Goal: Task Accomplishment & Management: Complete application form

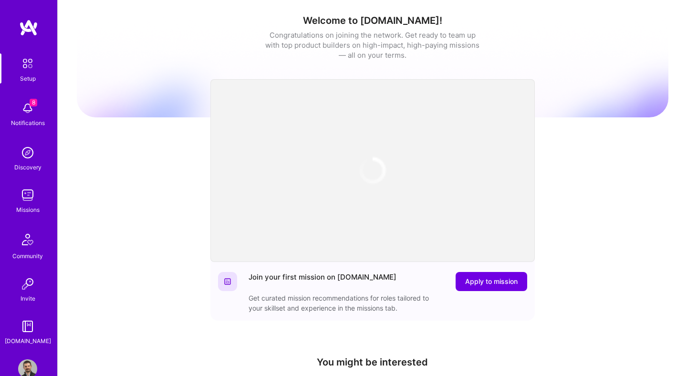
click at [26, 199] on img at bounding box center [27, 194] width 19 height 19
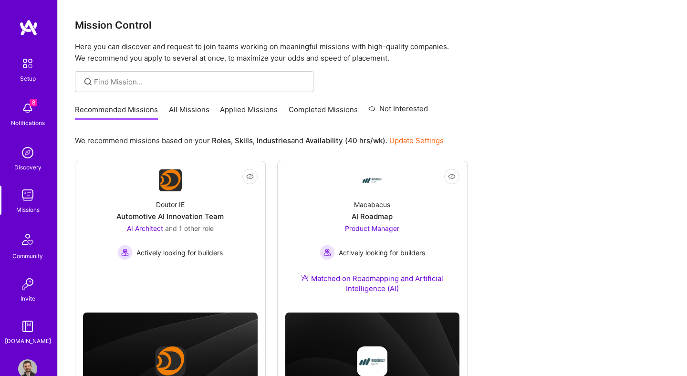
scroll to position [66, 0]
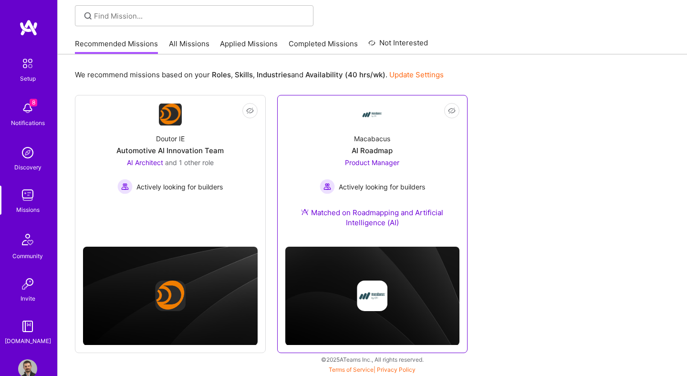
click at [389, 148] on div "AI Roadmap" at bounding box center [371, 150] width 41 height 10
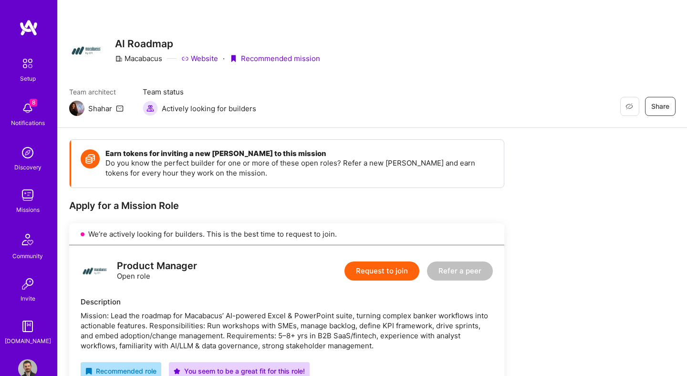
click at [372, 152] on h4 "Earn tokens for inviting a new [PERSON_NAME] to this mission" at bounding box center [299, 153] width 389 height 9
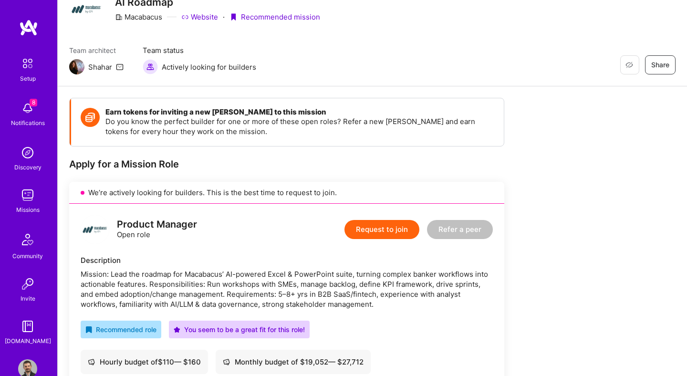
scroll to position [42, 0]
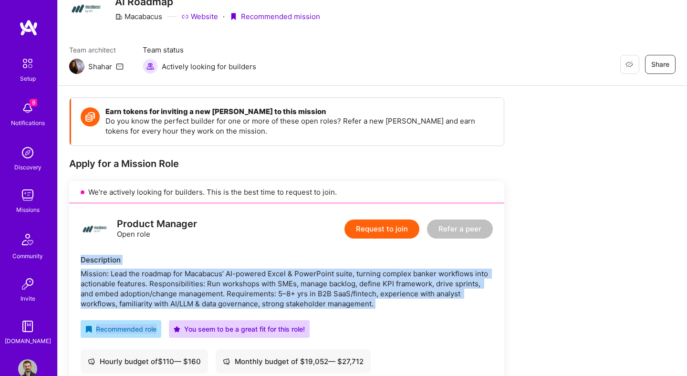
drag, startPoint x: 73, startPoint y: 261, endPoint x: 458, endPoint y: 318, distance: 388.6
click at [458, 318] on div "Product Manager Open role Request to join Refer a peer Description Mission: Lea…" at bounding box center [286, 355] width 435 height 304
copy div "Description Mission: Lead the roadmap for Macabacus’ AI-powered Excel & PowerPo…"
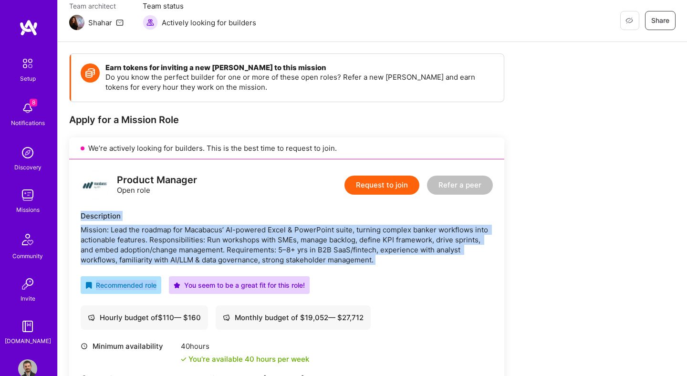
scroll to position [422, 0]
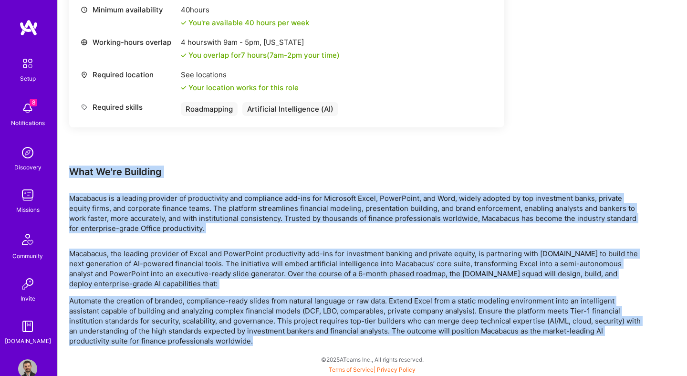
drag, startPoint x: 278, startPoint y: 295, endPoint x: 289, endPoint y: 336, distance: 42.7
click at [289, 336] on div "Earn tokens for inviting a new [PERSON_NAME] to this mission Do you know the pe…" at bounding box center [355, 31] width 572 height 628
copy div "Lore Ip'do Sitametc Adipiscin el s doeiusm temporin ut laboreetdolo mag aliquae…"
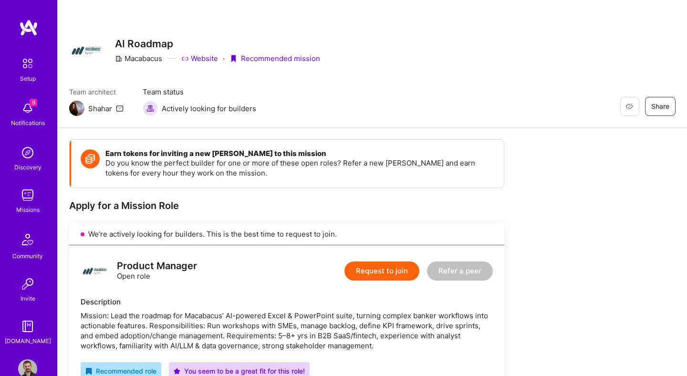
click at [381, 264] on button "Request to join" at bounding box center [381, 270] width 75 height 19
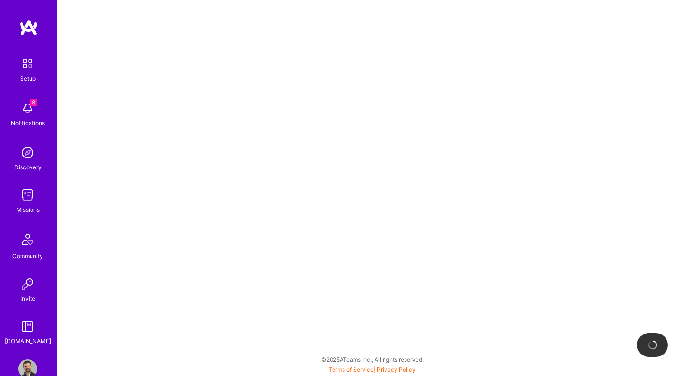
select select "US"
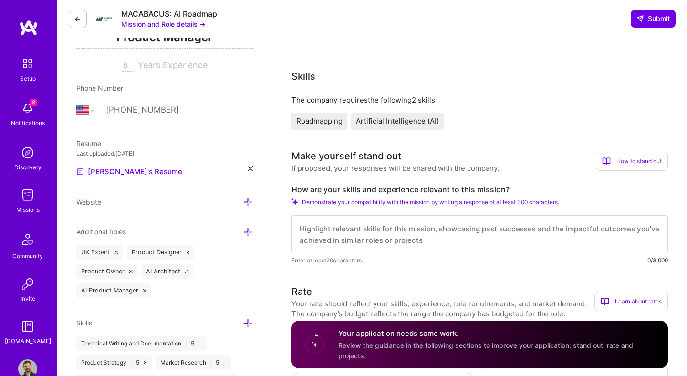
scroll to position [202, 0]
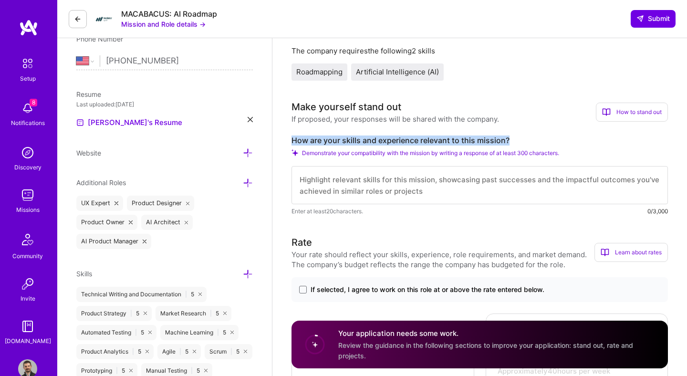
drag, startPoint x: 289, startPoint y: 138, endPoint x: 530, endPoint y: 140, distance: 240.8
copy label "How are your skills and experience relevant to this mission?"
click at [607, 120] on div "How to stand out" at bounding box center [632, 112] width 72 height 19
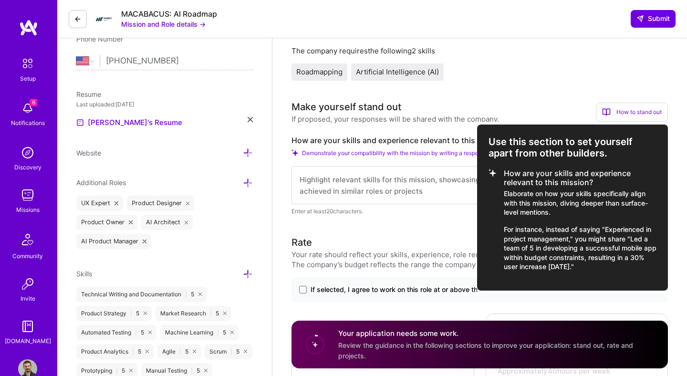
drag, startPoint x: 493, startPoint y: 145, endPoint x: 614, endPoint y: 269, distance: 173.3
click at [614, 269] on div "Use this section to set yourself apart from other builders. How are your skills…" at bounding box center [572, 207] width 191 height 166
copy div "Use this section to set yourself apart from other builders. How are your skills…"
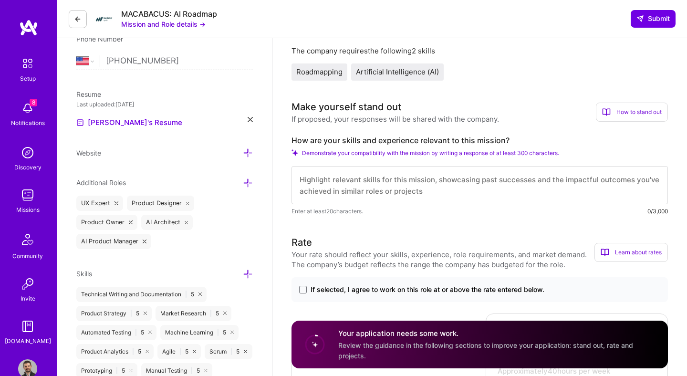
click at [336, 181] on textarea at bounding box center [479, 185] width 376 height 38
paste textarea "L’ip dolorsitamet consec adipisc, elit-seddoe temporinc utla etdolorema AL enim…"
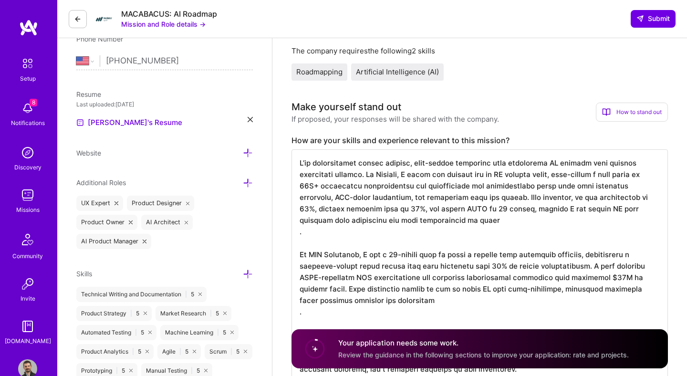
click at [298, 316] on textarea at bounding box center [479, 265] width 376 height 233
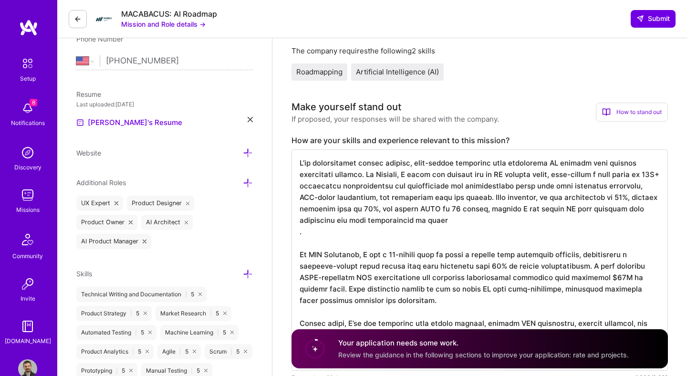
click at [297, 232] on textarea at bounding box center [479, 259] width 376 height 221
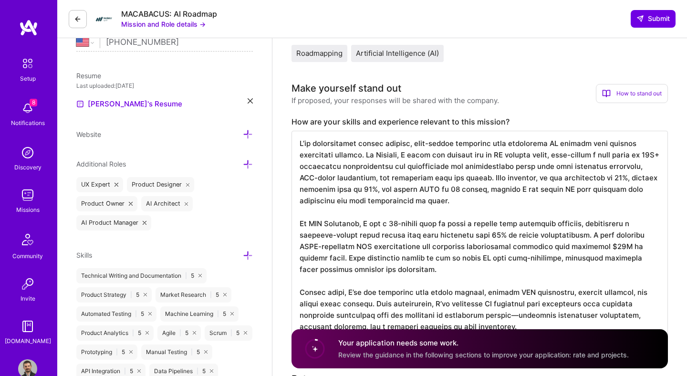
scroll to position [265, 0]
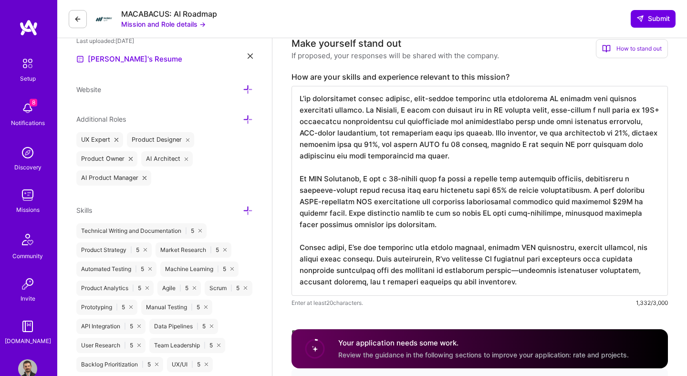
click at [476, 269] on textarea at bounding box center [479, 191] width 376 height 210
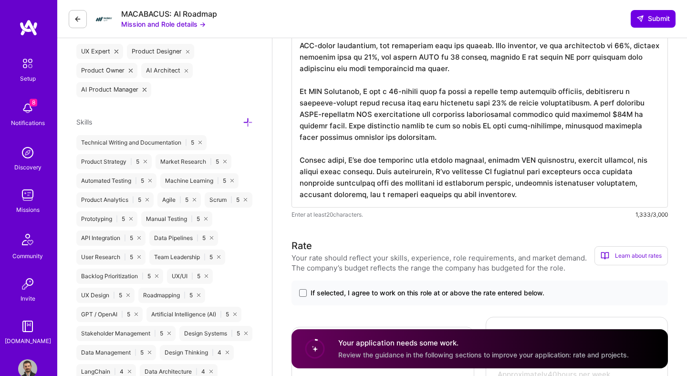
scroll to position [236, 0]
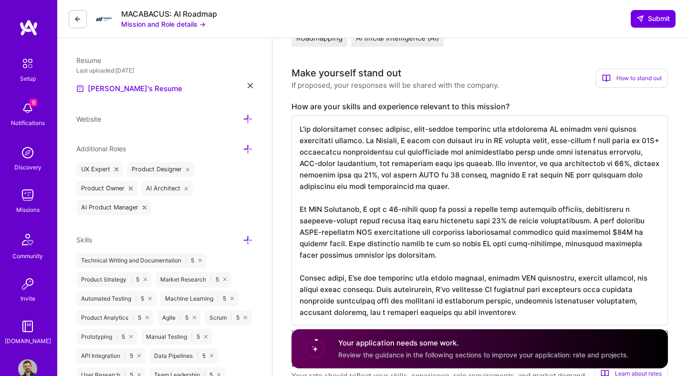
click at [404, 142] on textarea at bounding box center [479, 220] width 376 height 210
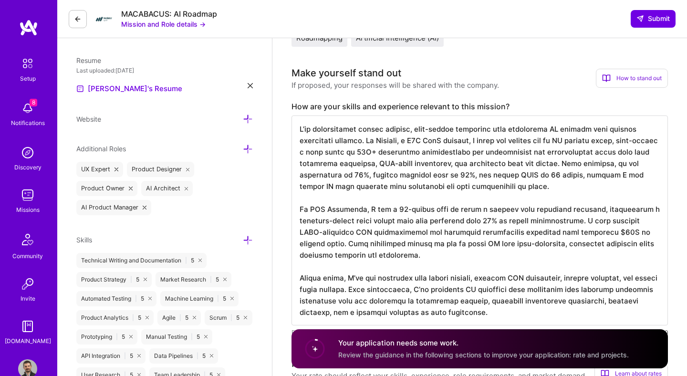
scroll to position [1, 0]
click at [388, 251] on textarea at bounding box center [479, 220] width 376 height 210
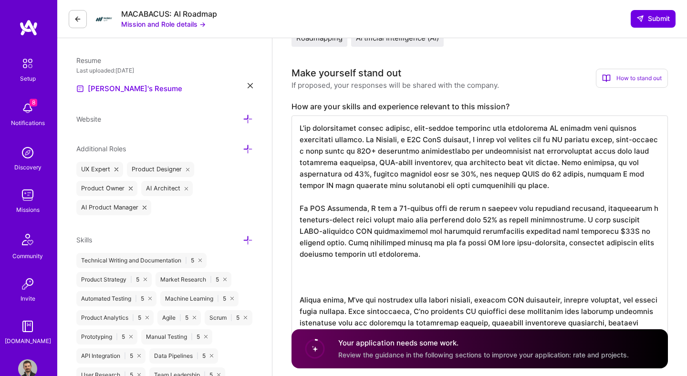
paste textarea "Earlier in my career, I helped build and scale a FinTech startup as the first p…"
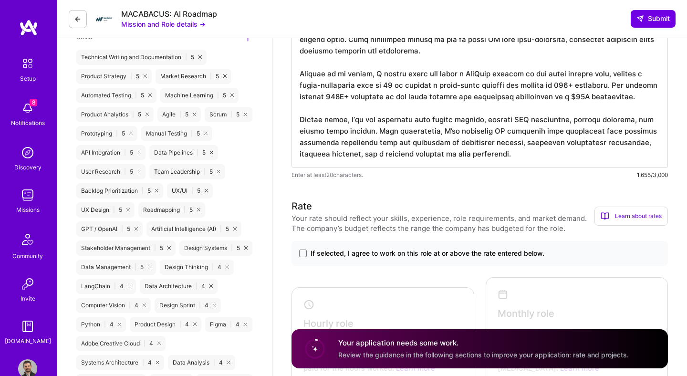
scroll to position [439, 0]
type textarea "L’ip dolorsitamet consec adipisc, elit-seddoe temporinc utla etdolorema AL enim…"
click at [304, 248] on label "If selected, I agree to work on this role at or above the rate entered below." at bounding box center [479, 253] width 361 height 10
click at [0, 0] on input "If selected, I agree to work on this role at or above the rate entered below." at bounding box center [0, 0] width 0 height 0
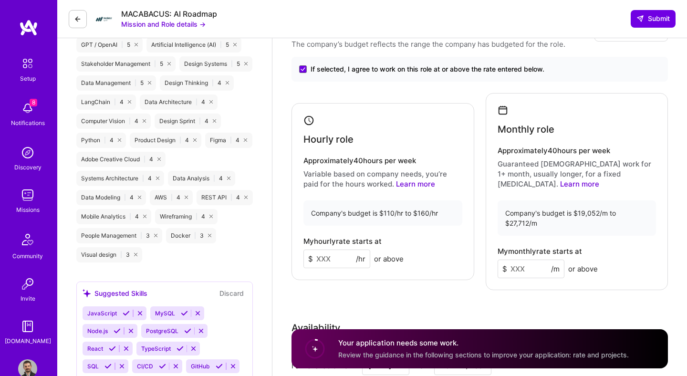
click at [319, 250] on input at bounding box center [336, 258] width 67 height 19
type input "130"
click at [533, 260] on input at bounding box center [530, 268] width 67 height 19
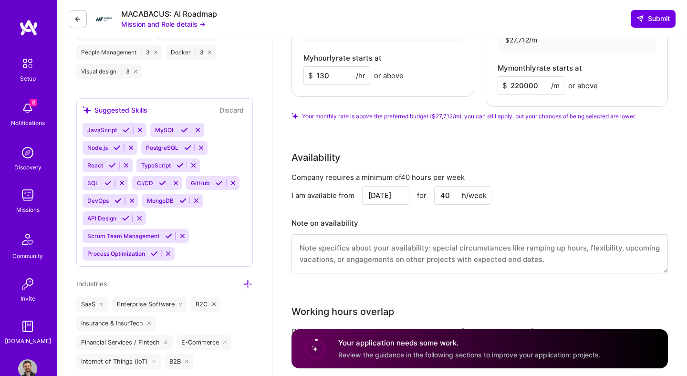
scroll to position [772, 0]
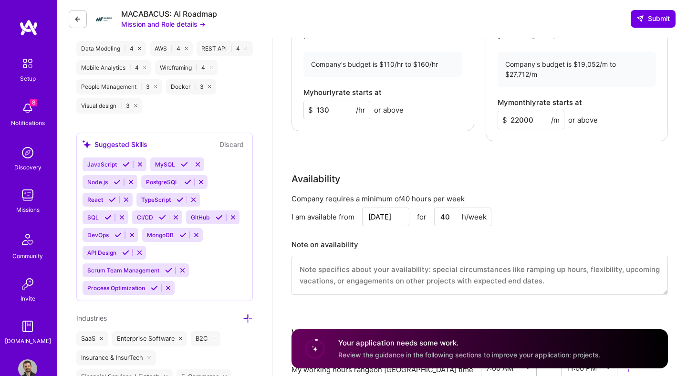
type input "22000"
click at [493, 154] on div "Rate Your rate should reflect your skills, experience, role requirements, and m…" at bounding box center [479, 86] width 376 height 441
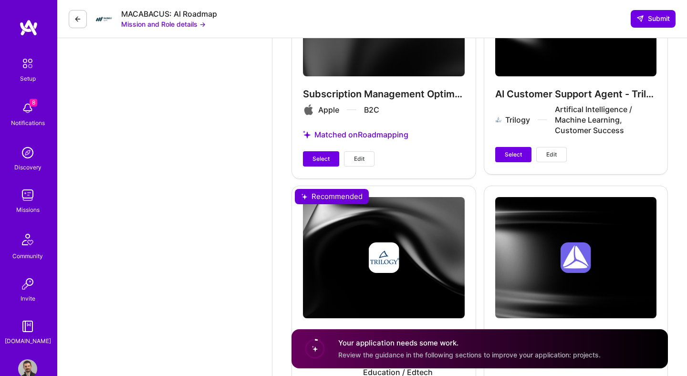
scroll to position [1282, 0]
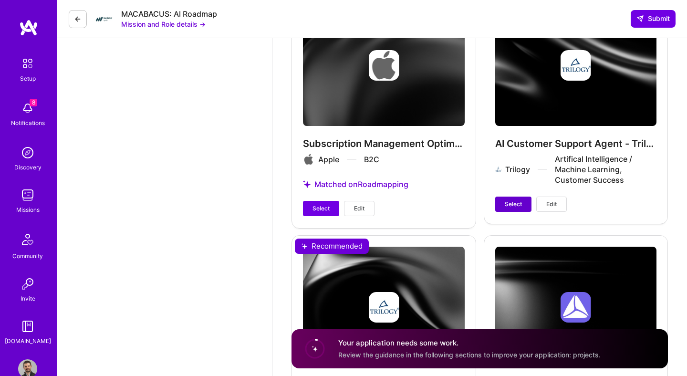
click at [508, 200] on span "Select" at bounding box center [513, 204] width 17 height 9
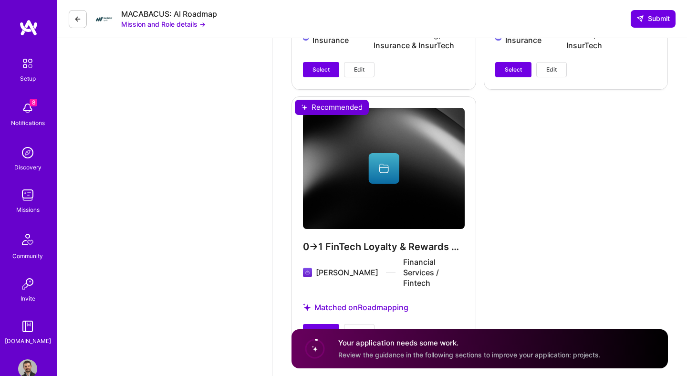
scroll to position [1942, 0]
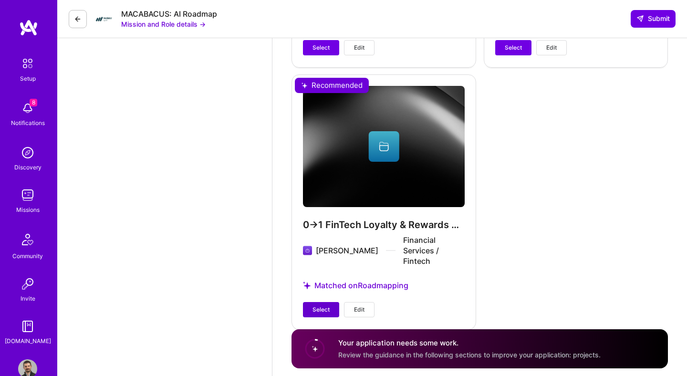
click at [315, 305] on span "Select" at bounding box center [320, 309] width 17 height 9
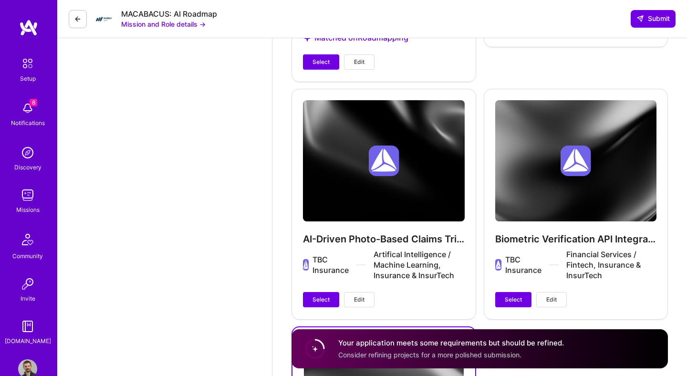
scroll to position [1703, 0]
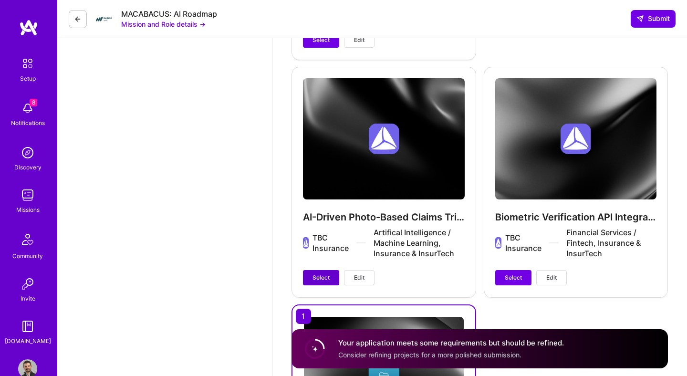
click at [323, 273] on span "Select" at bounding box center [320, 277] width 17 height 9
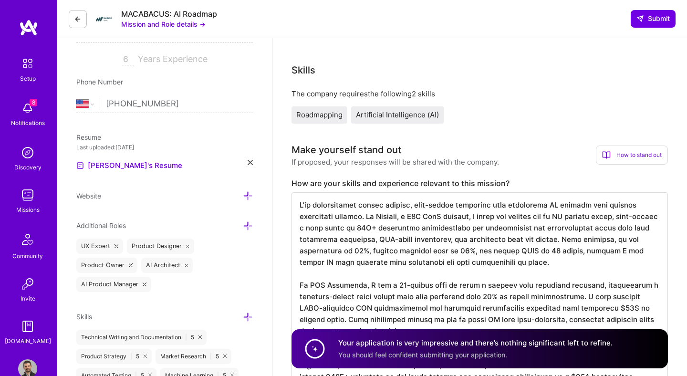
scroll to position [0, 0]
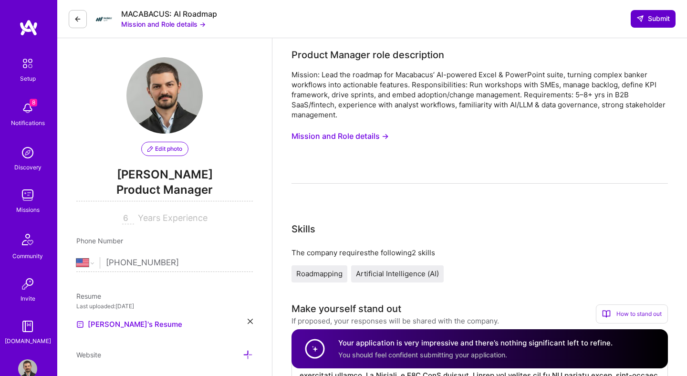
click at [655, 20] on span "Submit" at bounding box center [652, 19] width 33 height 10
click at [647, 23] on button "Submit" at bounding box center [652, 18] width 45 height 17
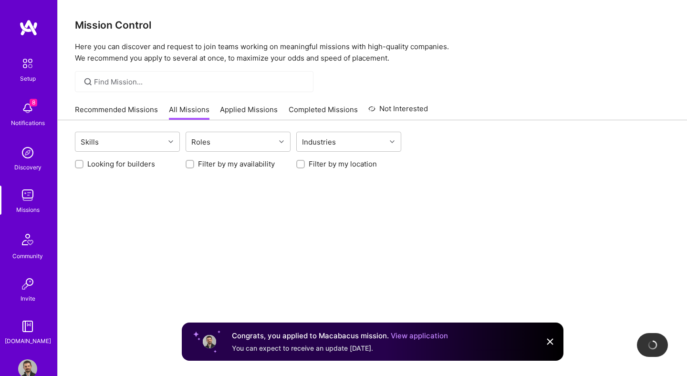
scroll to position [8, 0]
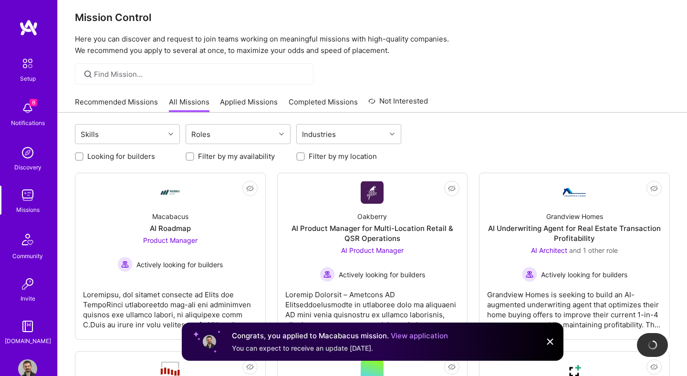
click at [546, 339] on img at bounding box center [549, 341] width 11 height 11
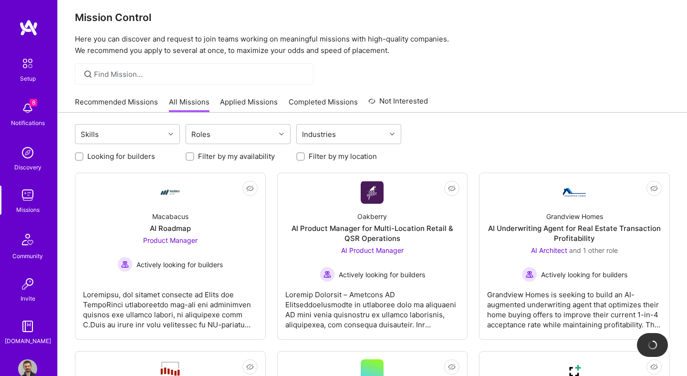
click at [255, 96] on div "Recommended Missions All Missions Applied Missions Completed Missions Not Inter…" at bounding box center [251, 102] width 353 height 21
click at [255, 99] on link "Applied Missions" at bounding box center [249, 105] width 58 height 16
